Goal: Use online tool/utility: Use online tool/utility

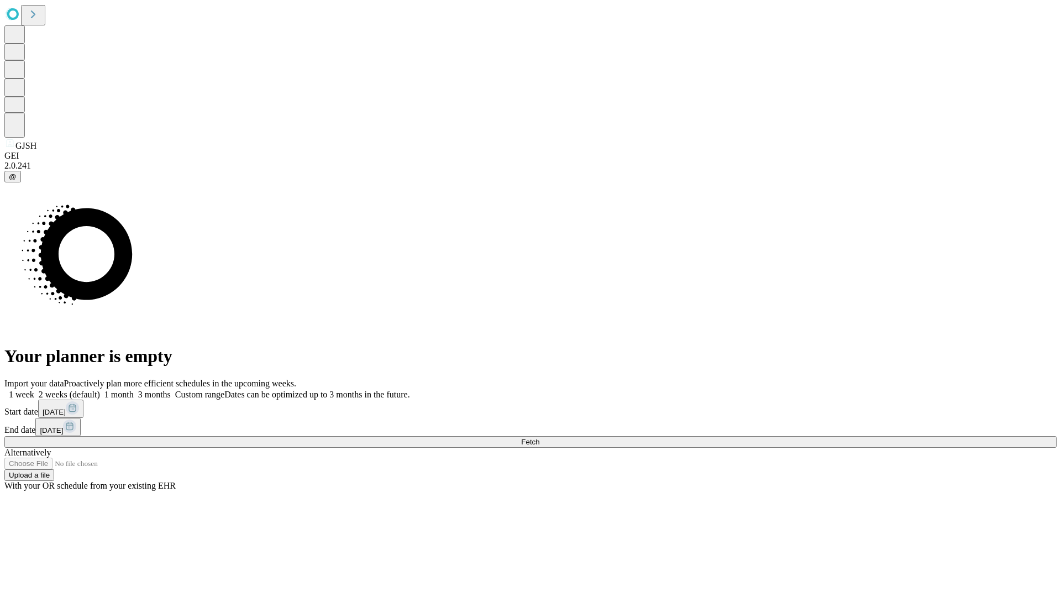
click at [539, 438] on span "Fetch" at bounding box center [530, 442] width 18 height 8
